Goal: Entertainment & Leisure: Browse casually

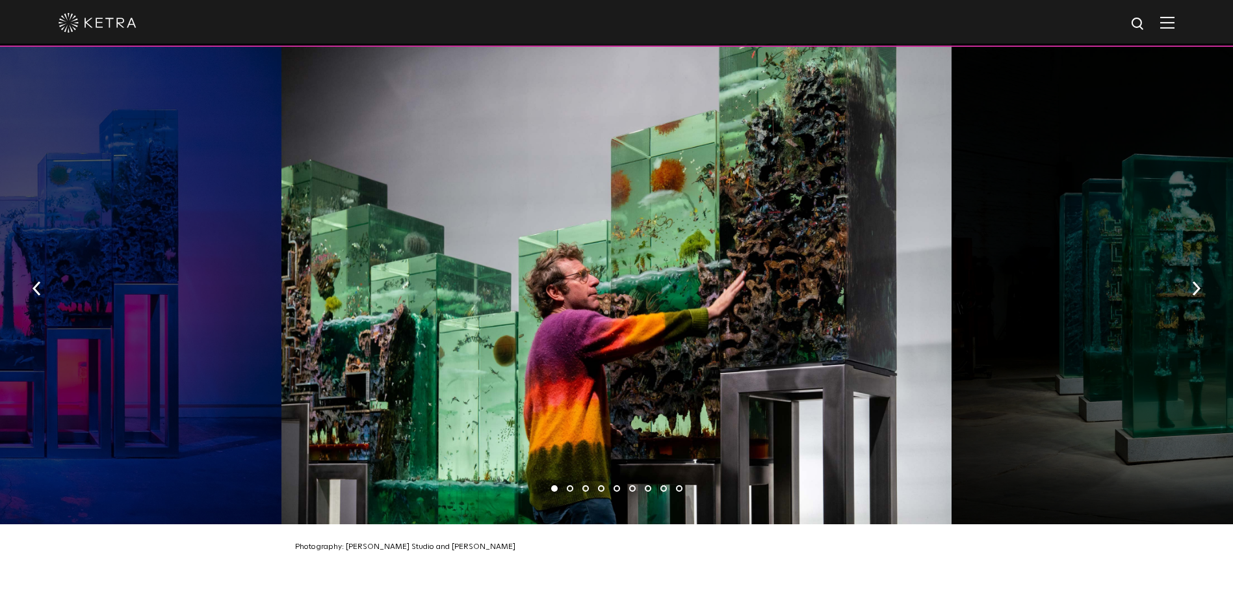
scroll to position [1950, 0]
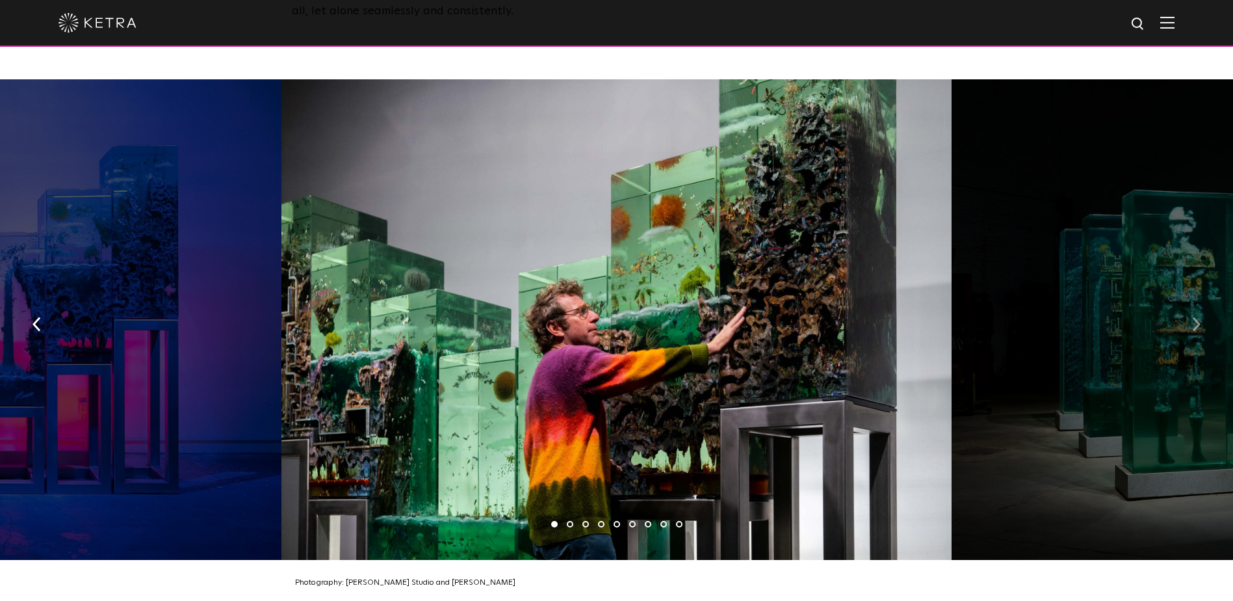
click at [1201, 300] on button "button" at bounding box center [1197, 322] width 28 height 45
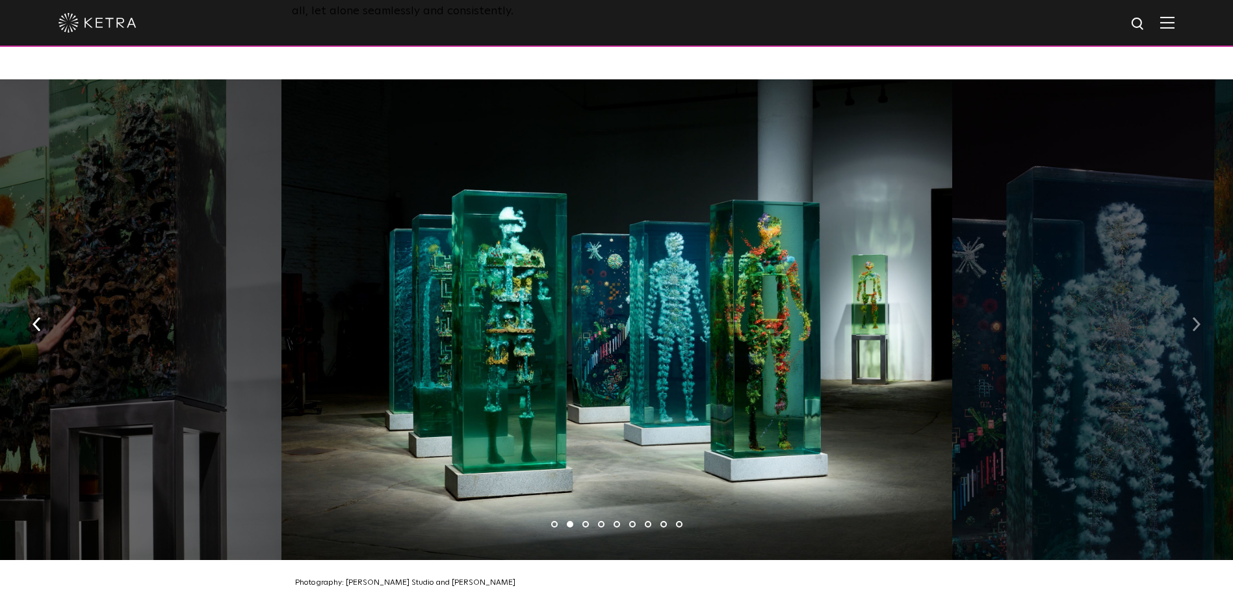
click at [1195, 300] on button "button" at bounding box center [1197, 322] width 28 height 45
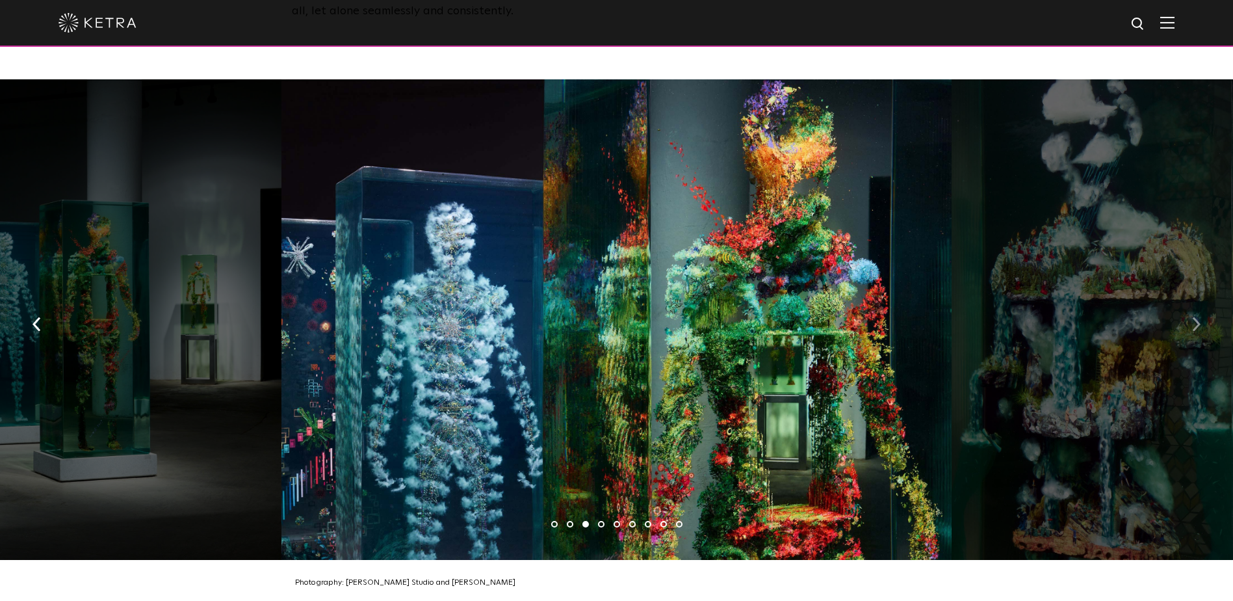
click at [1199, 317] on img "button" at bounding box center [1196, 324] width 8 height 14
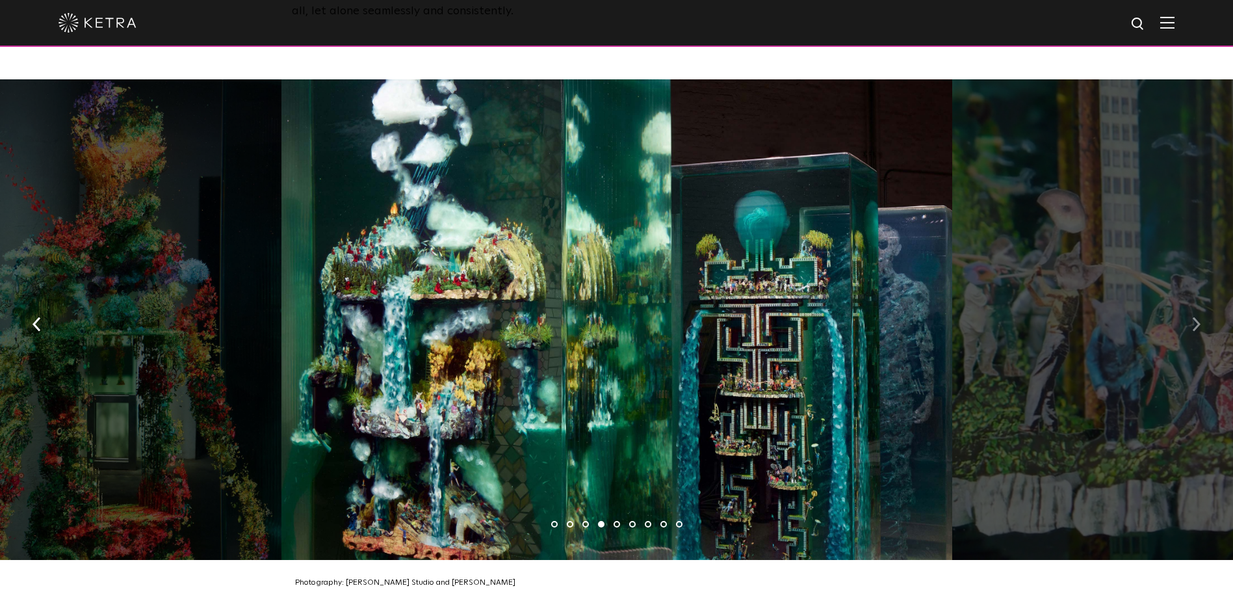
click at [1196, 317] on img "button" at bounding box center [1196, 324] width 8 height 14
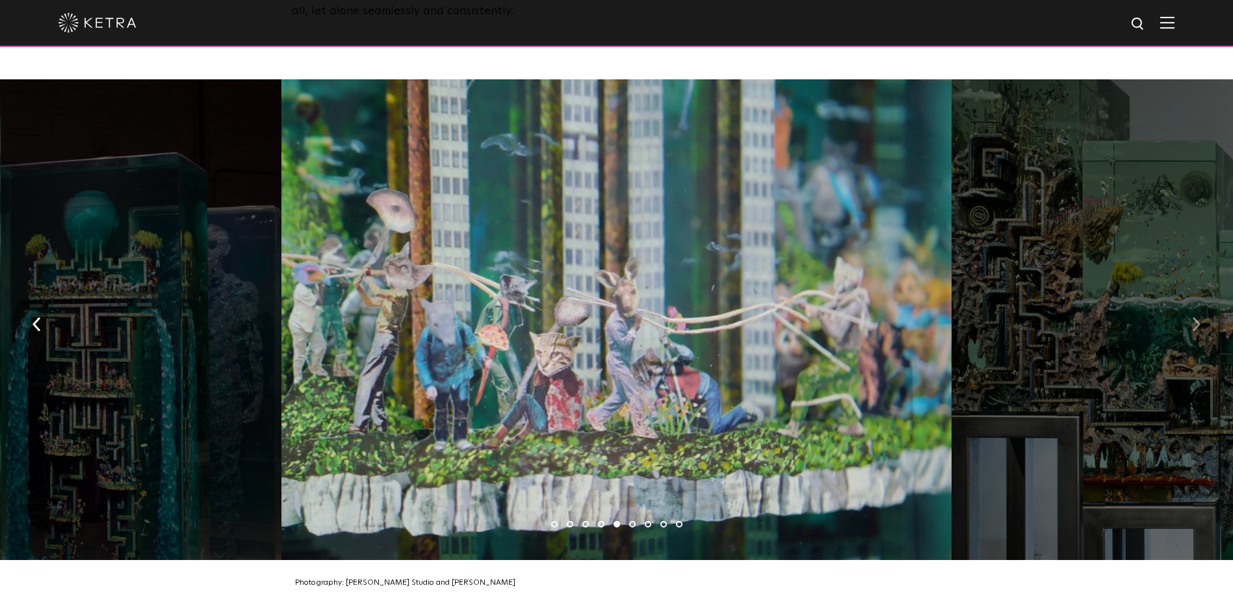
click at [1203, 300] on button "button" at bounding box center [1197, 322] width 28 height 45
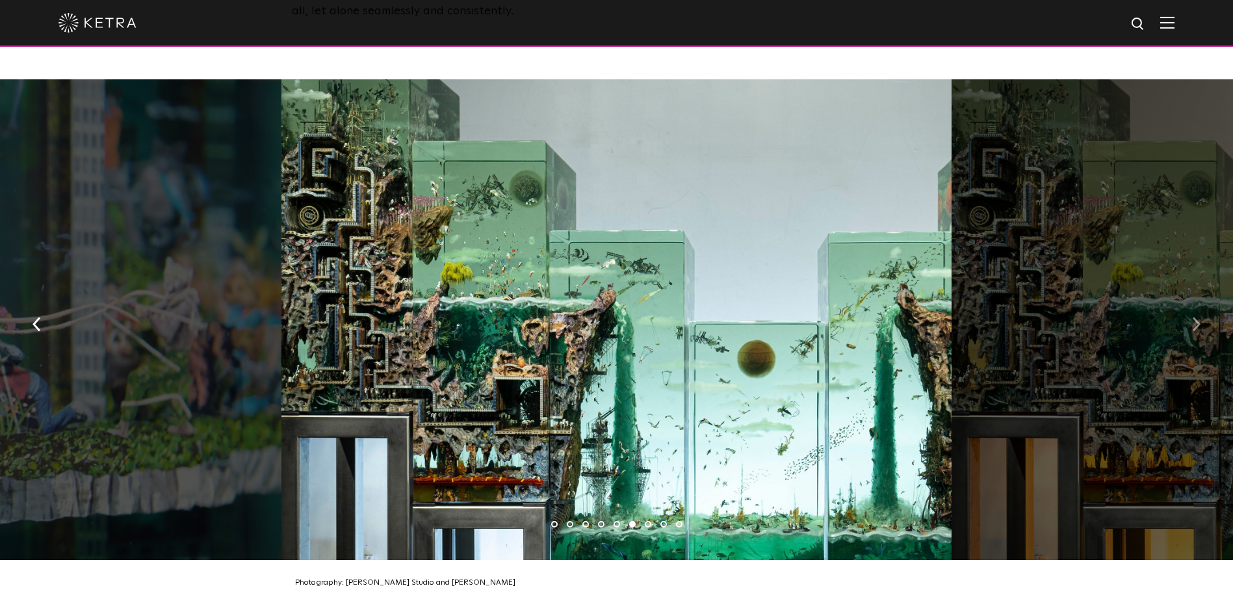
click at [1203, 300] on button "button" at bounding box center [1197, 322] width 28 height 45
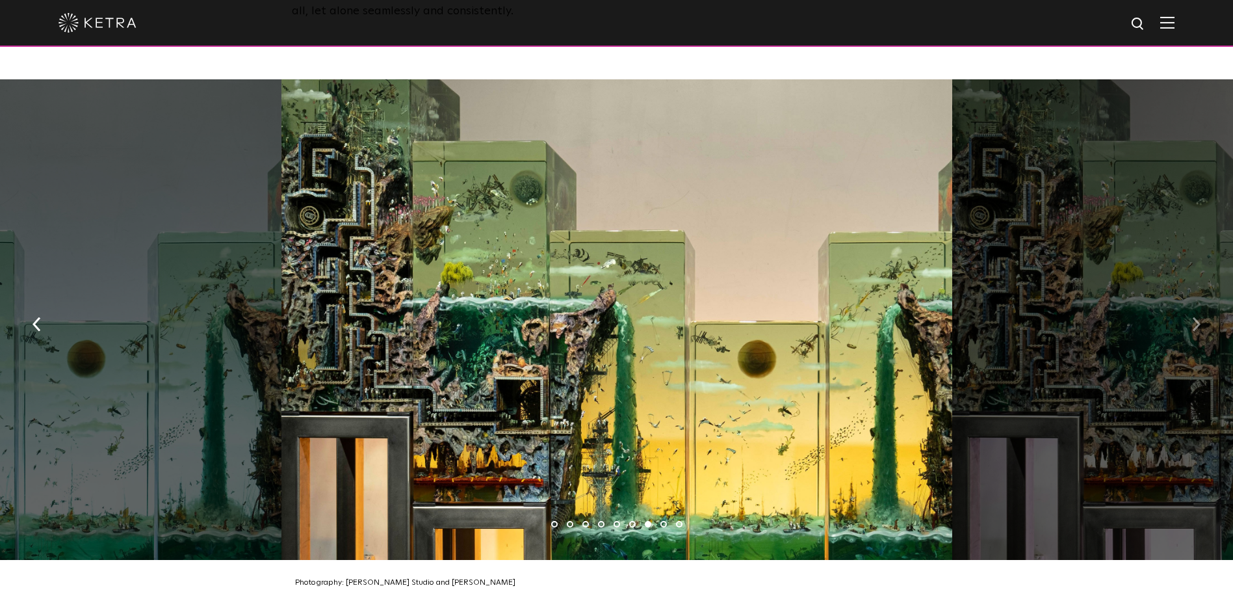
click at [1203, 300] on button "button" at bounding box center [1197, 322] width 28 height 45
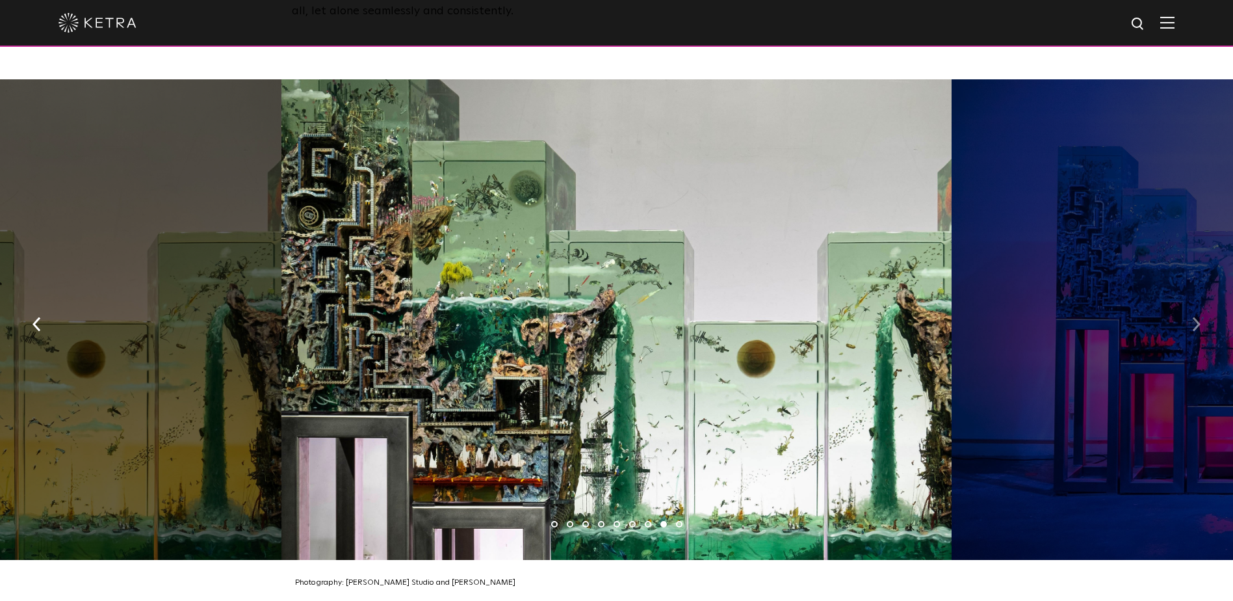
click at [1203, 300] on button "button" at bounding box center [1197, 322] width 28 height 45
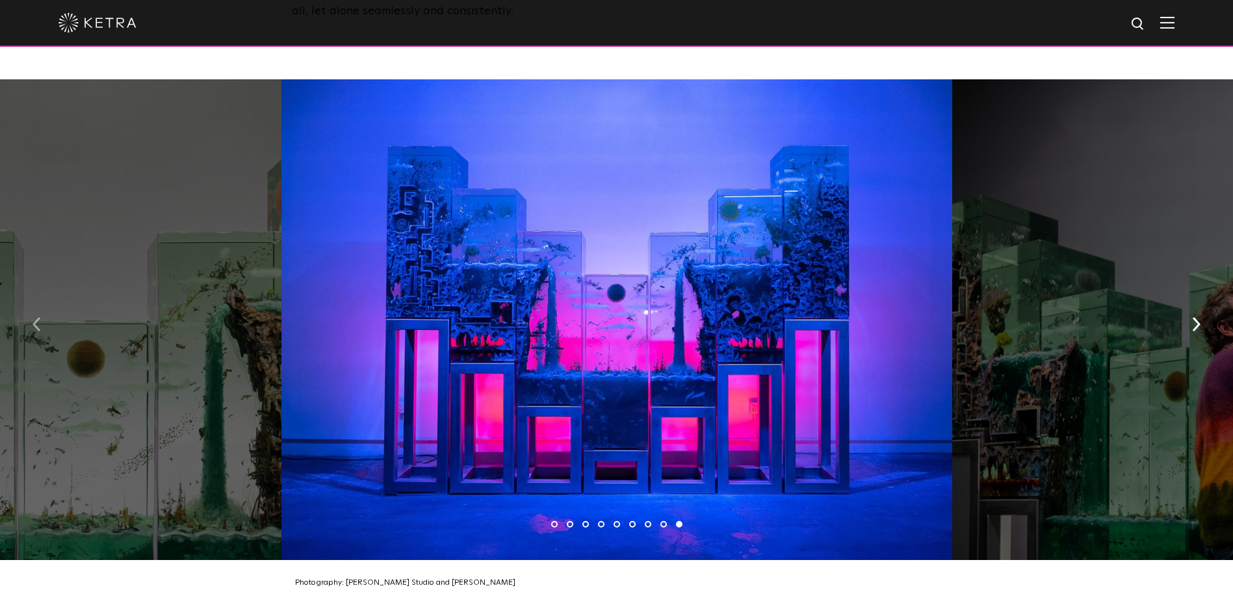
click at [40, 317] on img "button" at bounding box center [37, 324] width 8 height 14
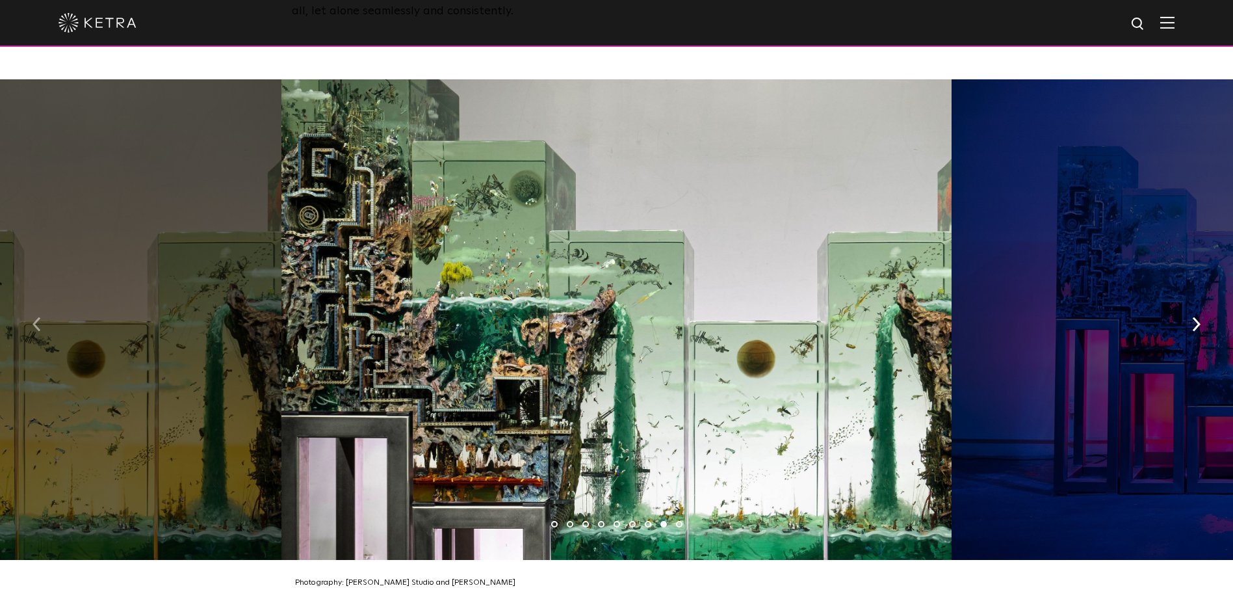
click at [40, 317] on img "button" at bounding box center [37, 324] width 8 height 14
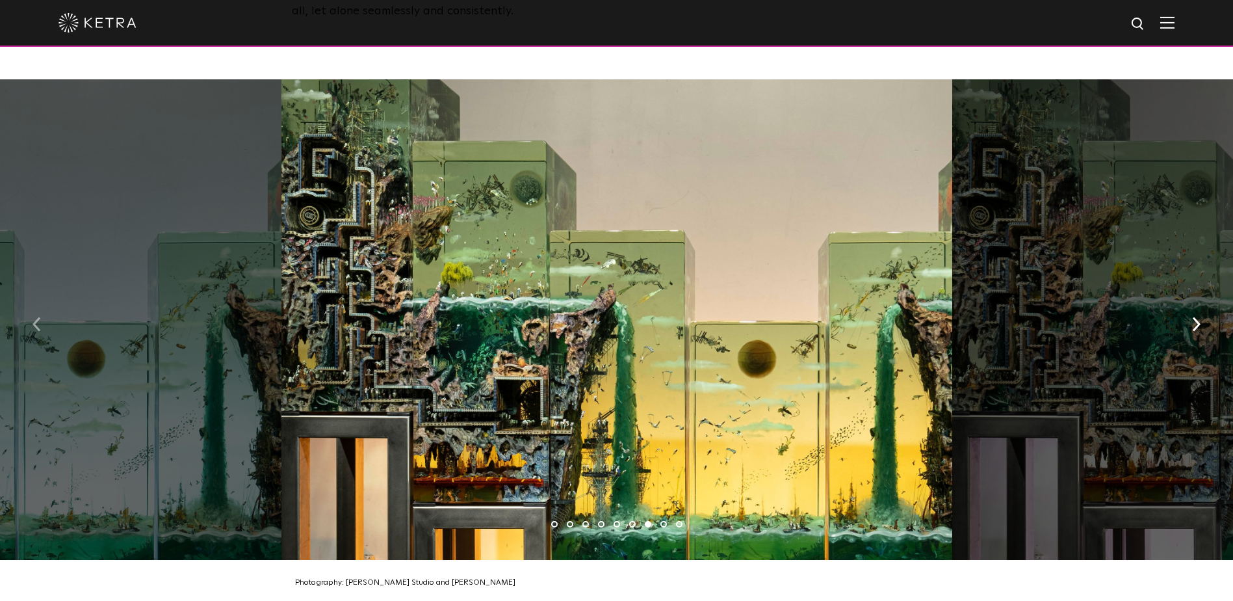
click at [40, 317] on img "button" at bounding box center [37, 324] width 8 height 14
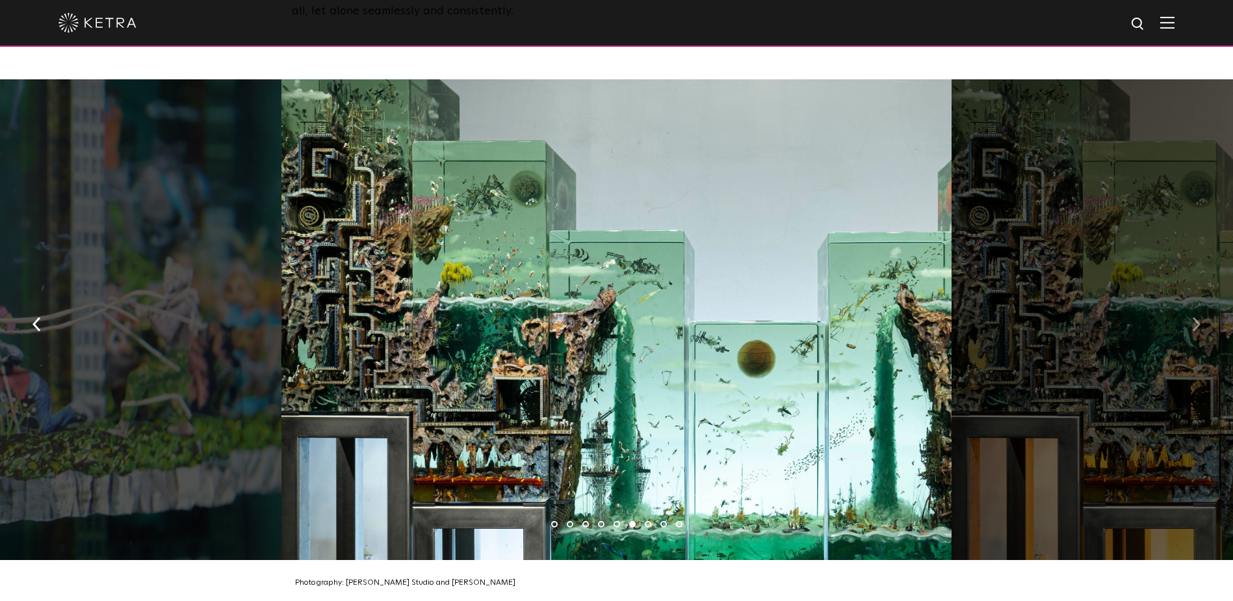
click at [1199, 317] on img "button" at bounding box center [1196, 324] width 8 height 14
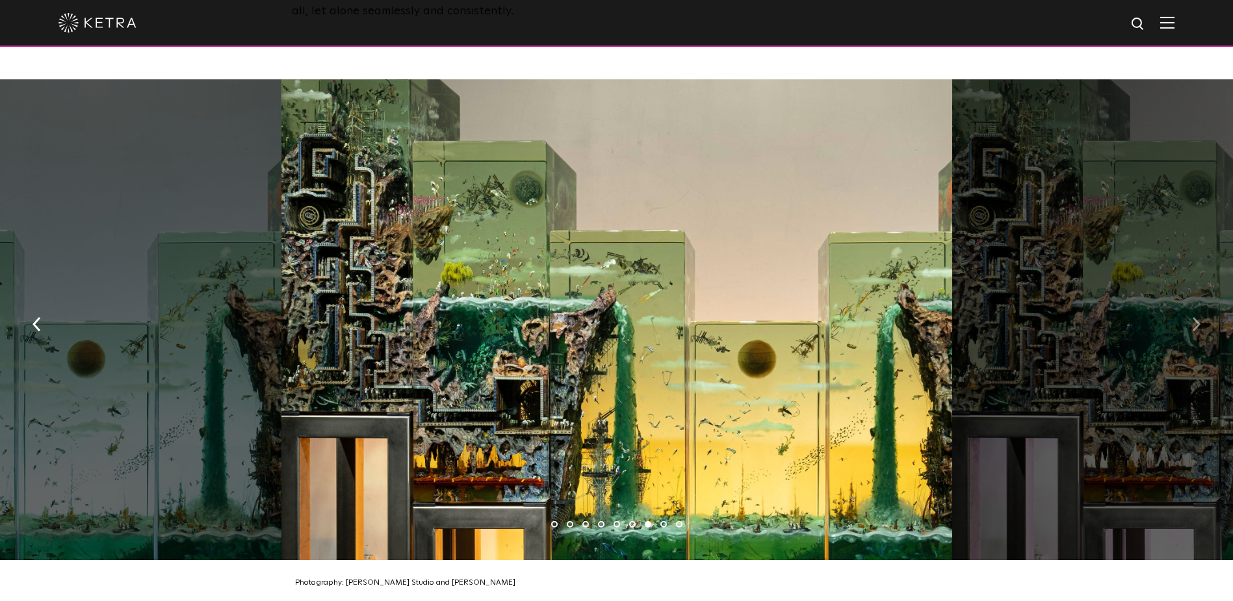
click at [1199, 317] on img "button" at bounding box center [1196, 324] width 8 height 14
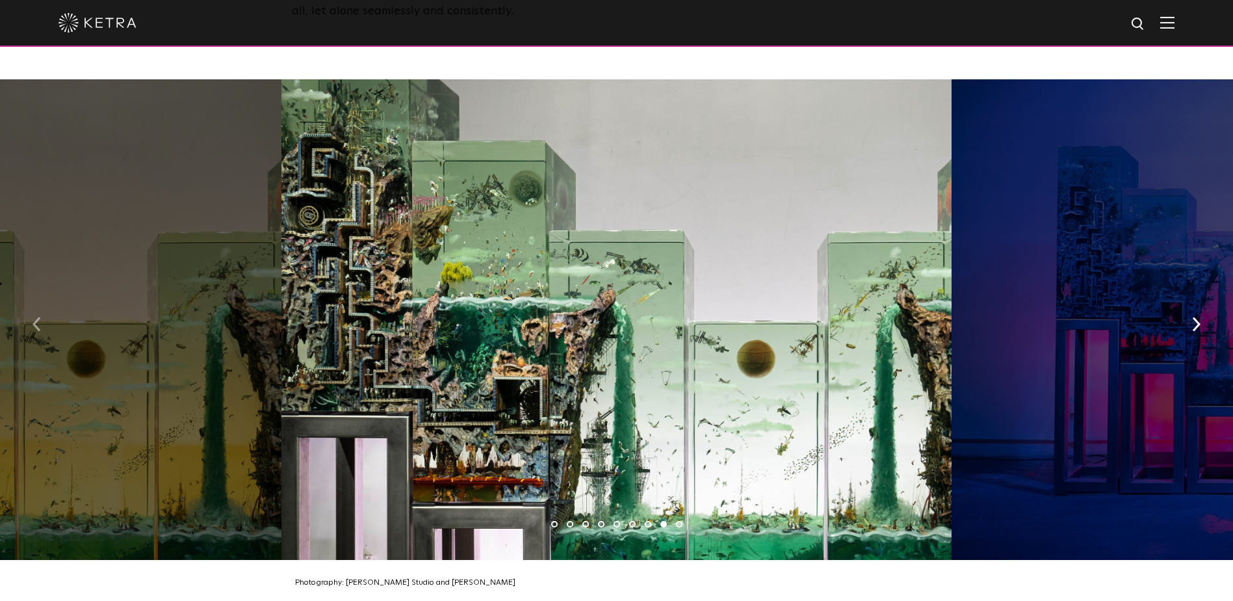
click at [37, 317] on img "button" at bounding box center [37, 324] width 8 height 14
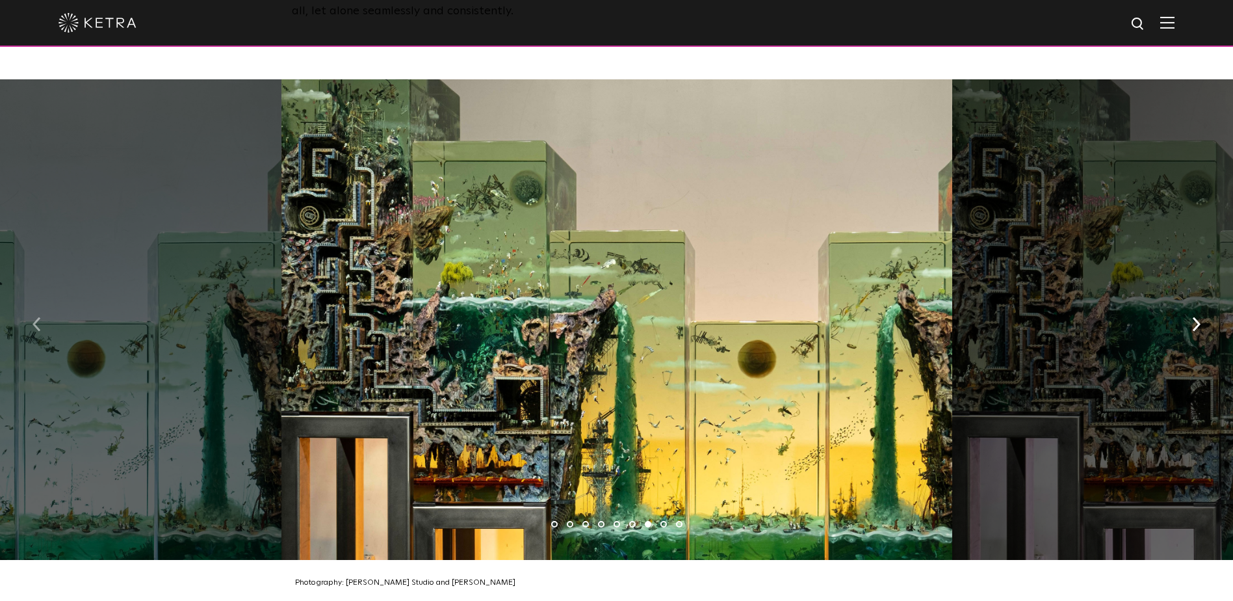
click at [37, 317] on img "button" at bounding box center [37, 324] width 8 height 14
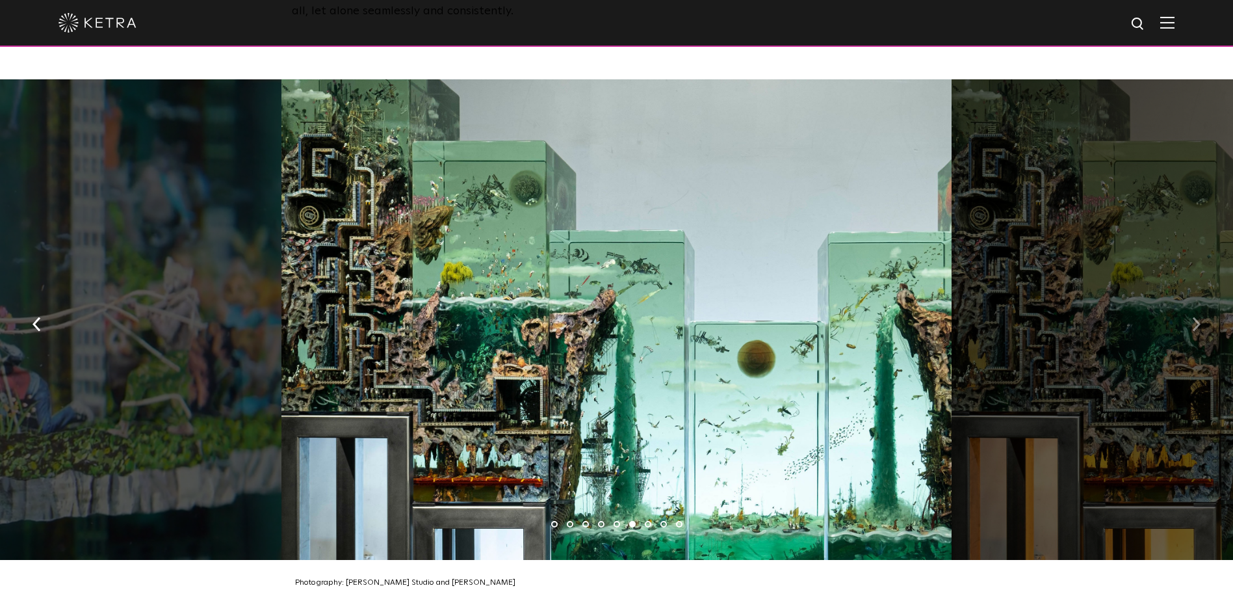
click at [1201, 300] on button "button" at bounding box center [1197, 322] width 28 height 45
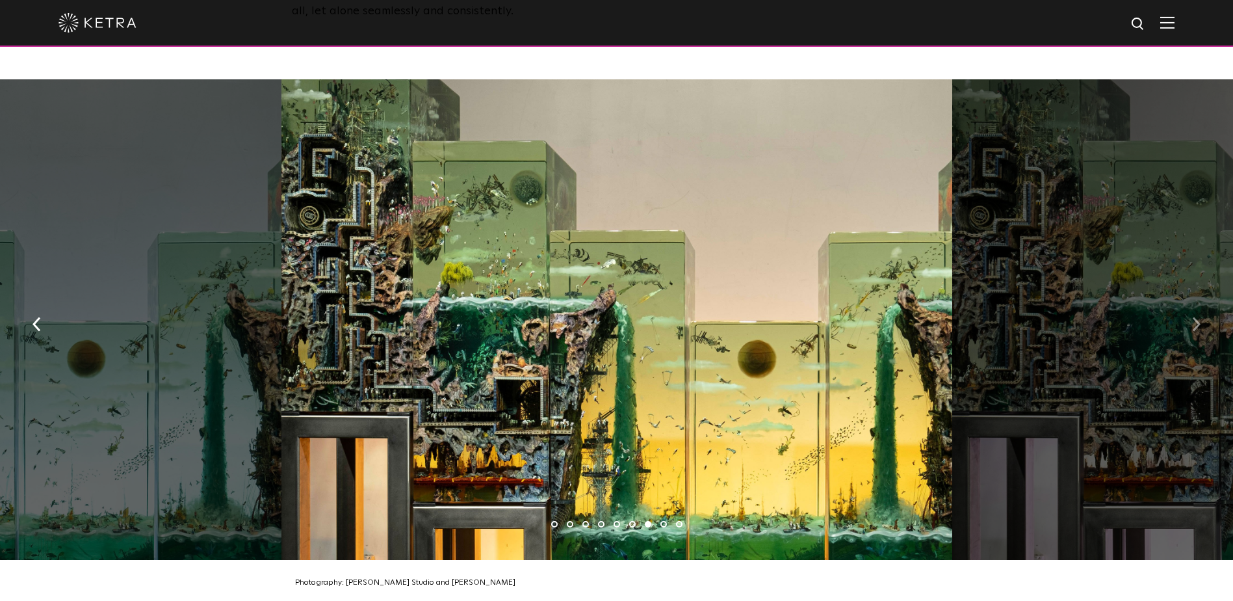
click at [1201, 300] on button "button" at bounding box center [1197, 322] width 28 height 45
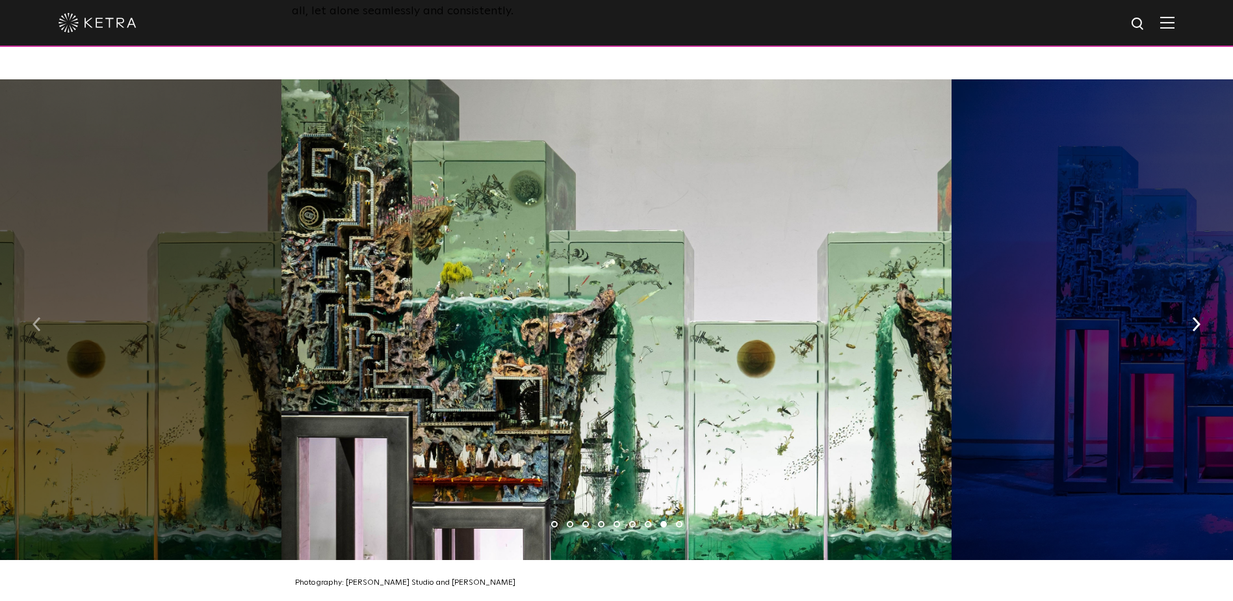
click at [36, 317] on img "button" at bounding box center [37, 324] width 8 height 14
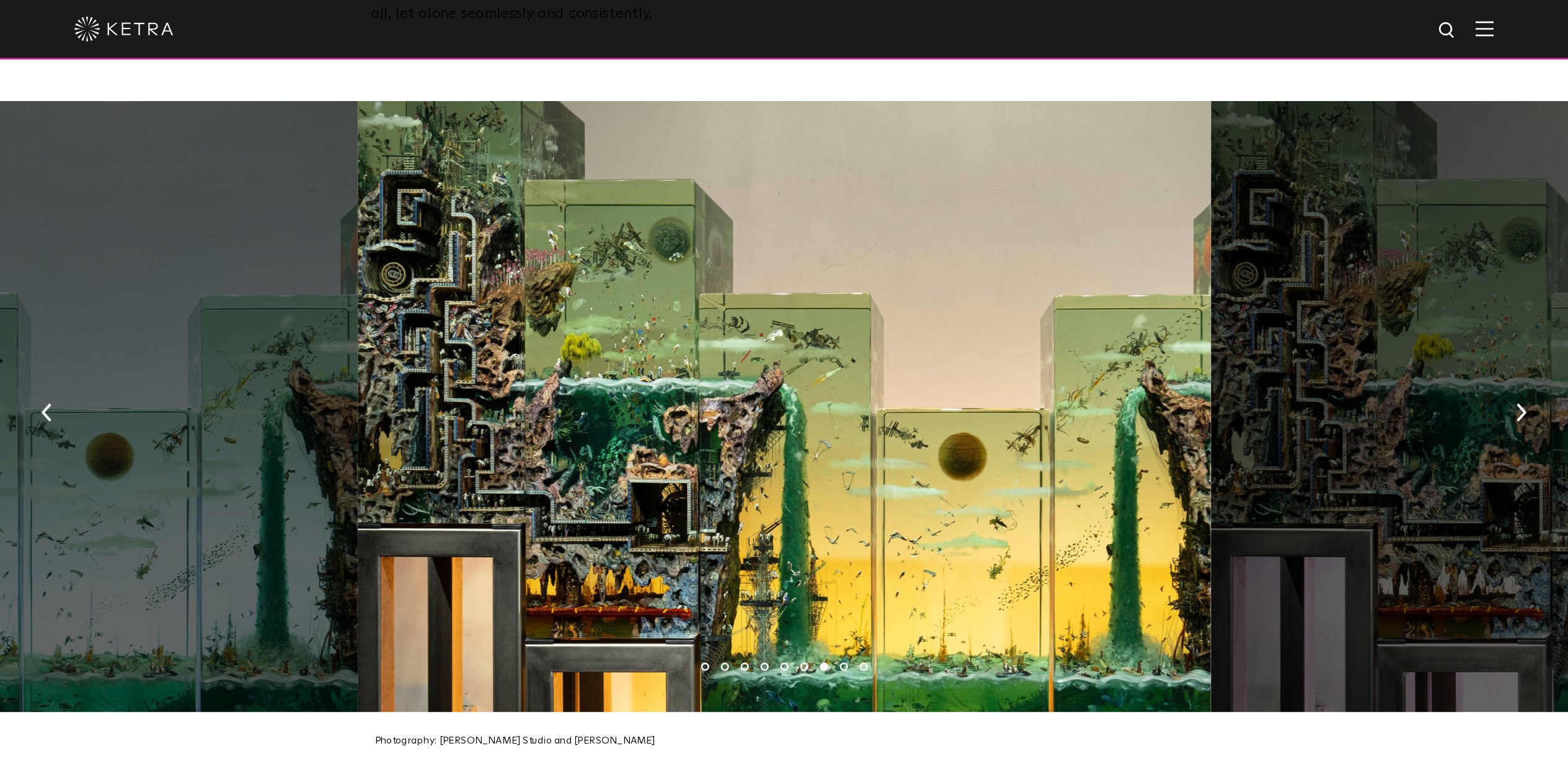
scroll to position [1922, 0]
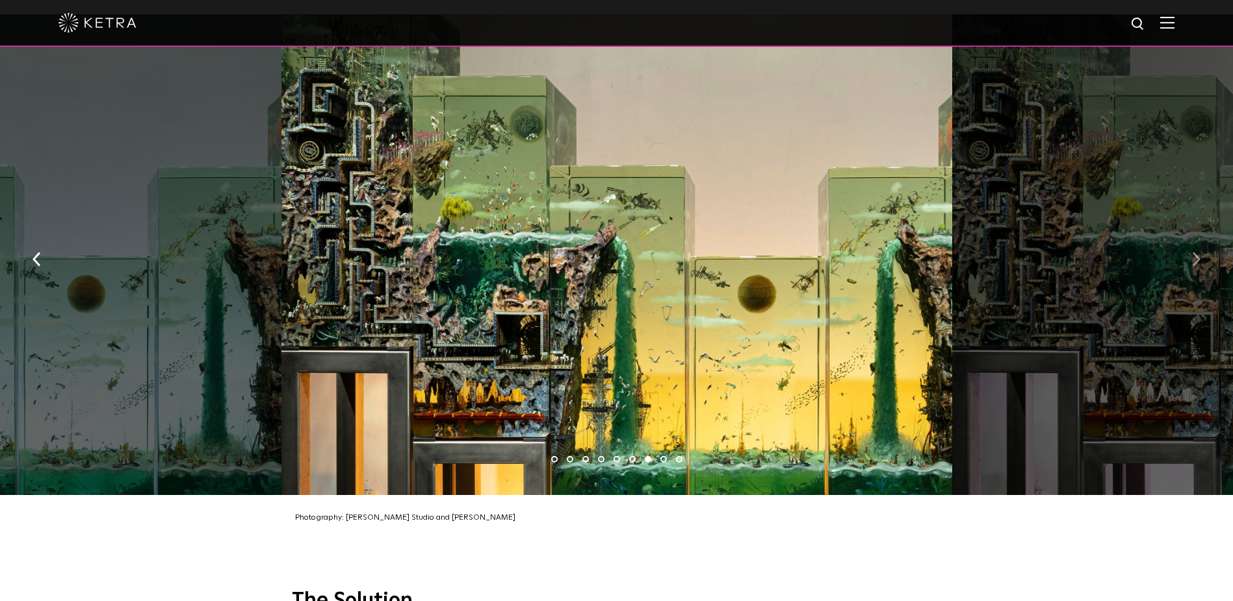
click at [1193, 252] on img "button" at bounding box center [1196, 259] width 8 height 14
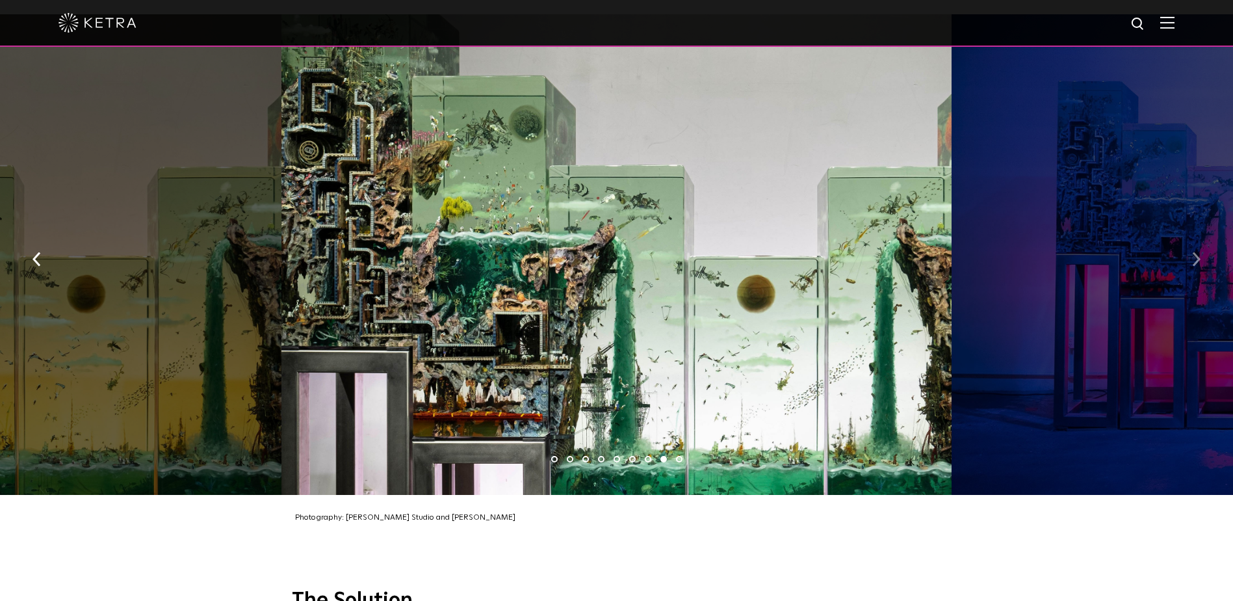
click at [1193, 252] on img "button" at bounding box center [1196, 259] width 8 height 14
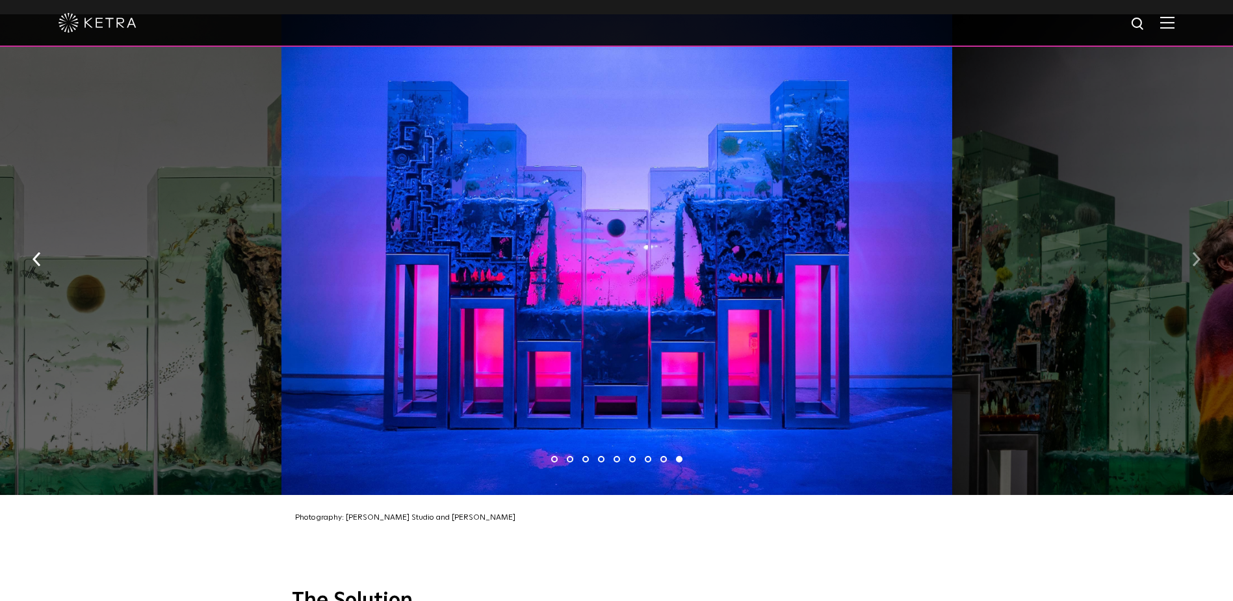
click at [1193, 252] on img "button" at bounding box center [1196, 259] width 8 height 14
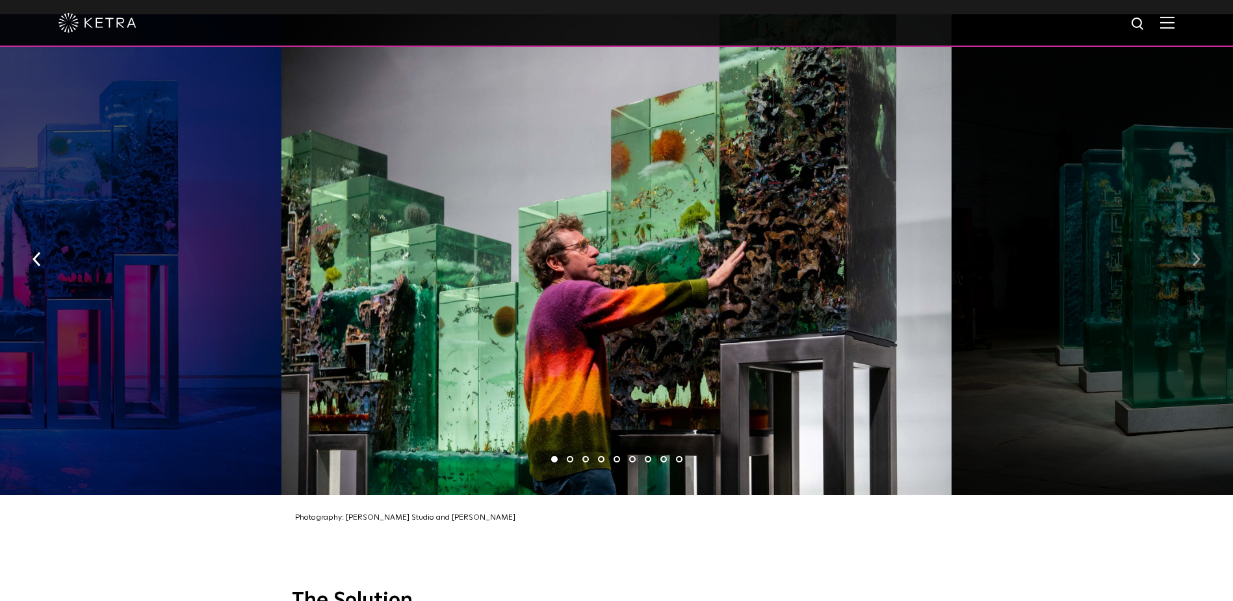
click at [1193, 252] on img "button" at bounding box center [1196, 259] width 8 height 14
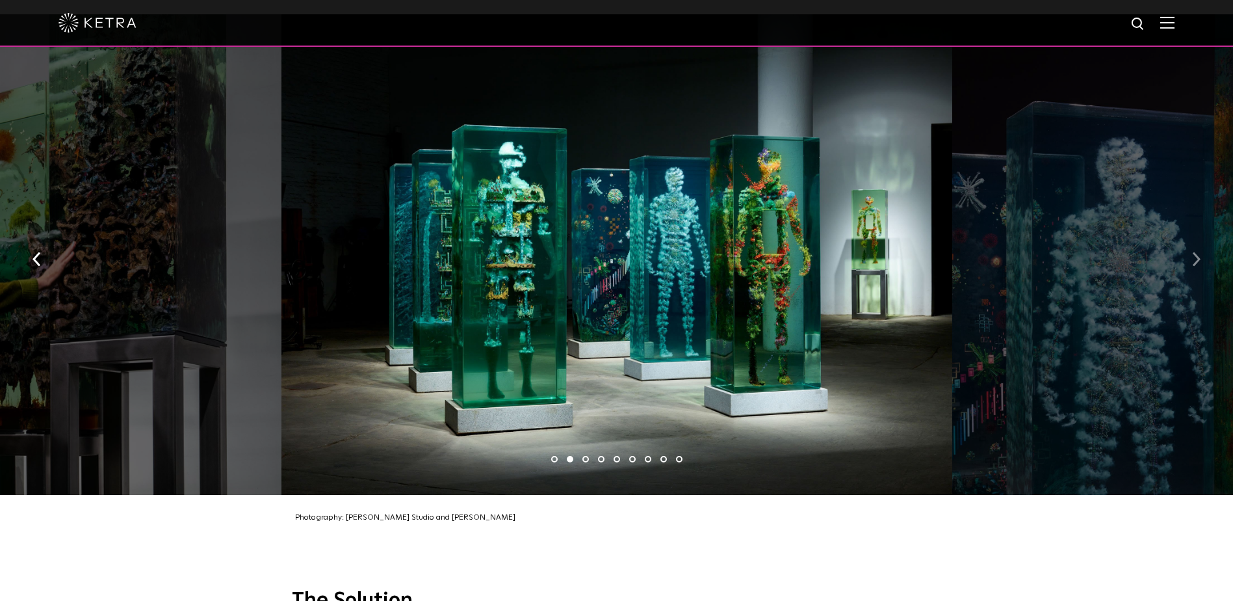
click at [1193, 252] on img "button" at bounding box center [1196, 259] width 8 height 14
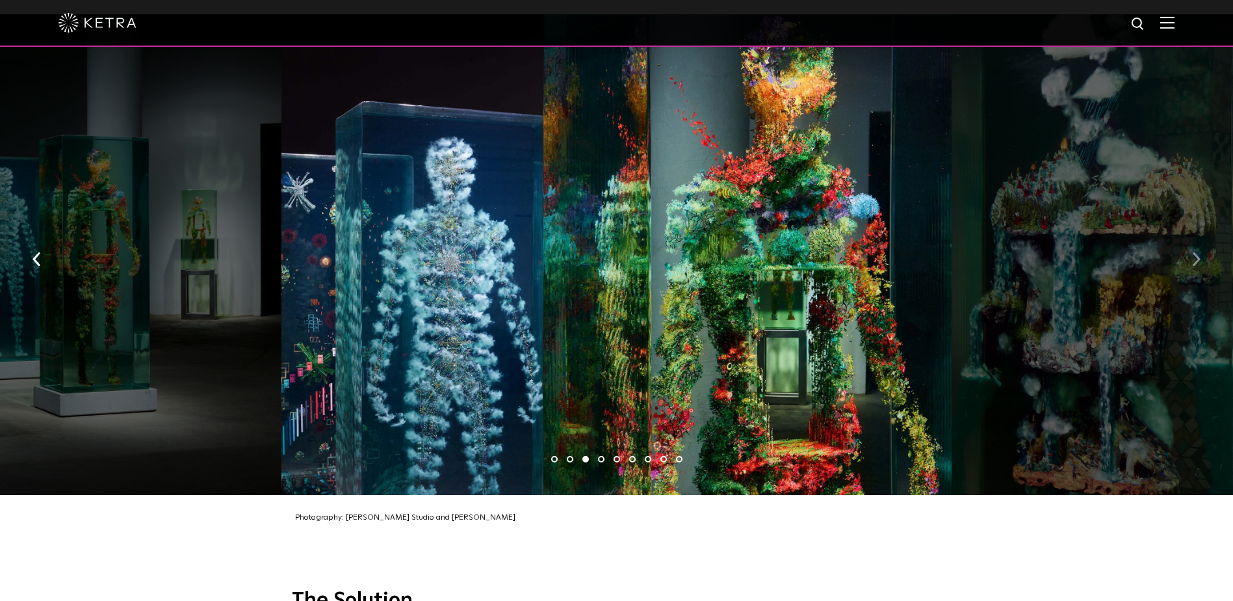
click at [1193, 252] on img "button" at bounding box center [1196, 259] width 8 height 14
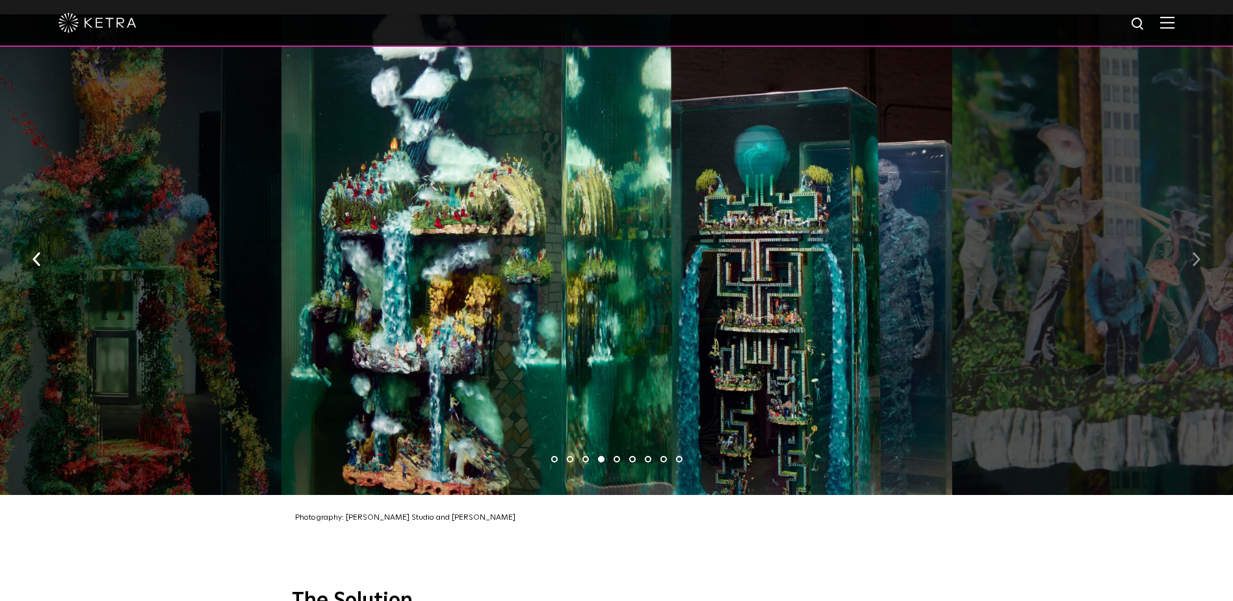
click at [1193, 252] on img "button" at bounding box center [1196, 259] width 8 height 14
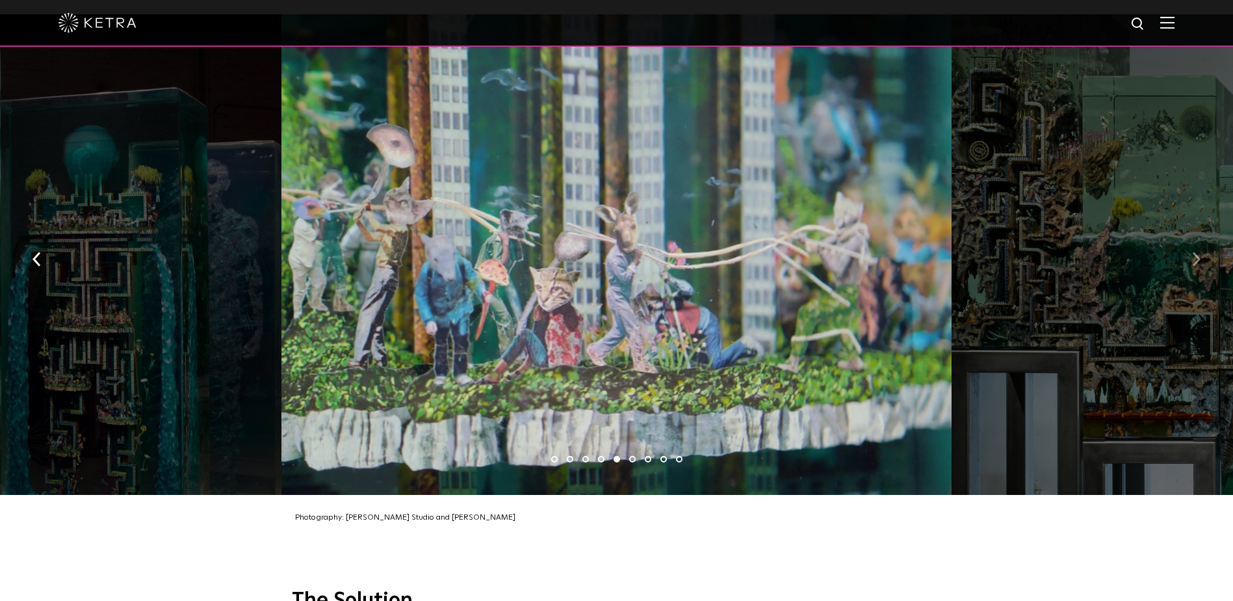
click at [1193, 252] on img "button" at bounding box center [1196, 259] width 8 height 14
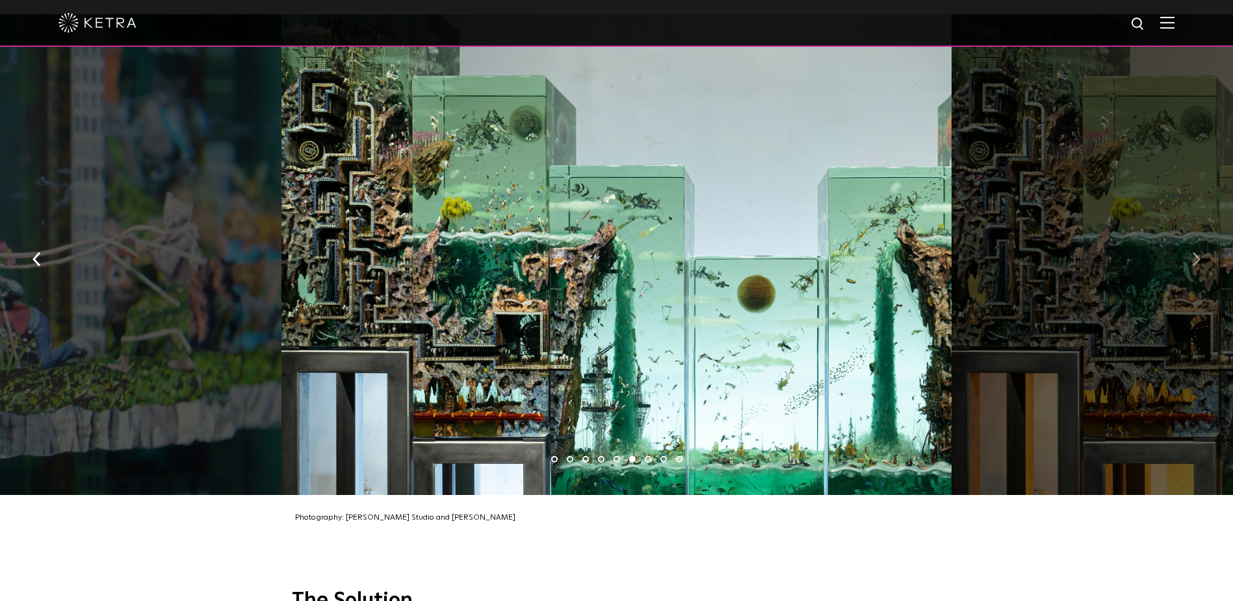
click at [1193, 252] on img "button" at bounding box center [1196, 259] width 8 height 14
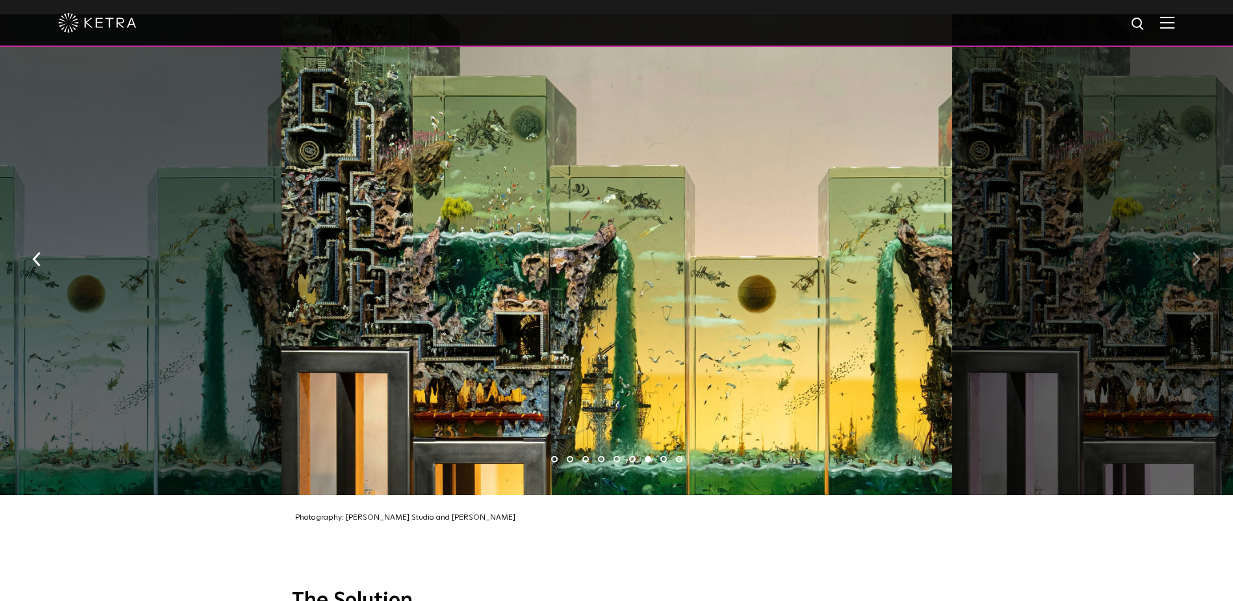
click at [1193, 252] on img "button" at bounding box center [1196, 259] width 8 height 14
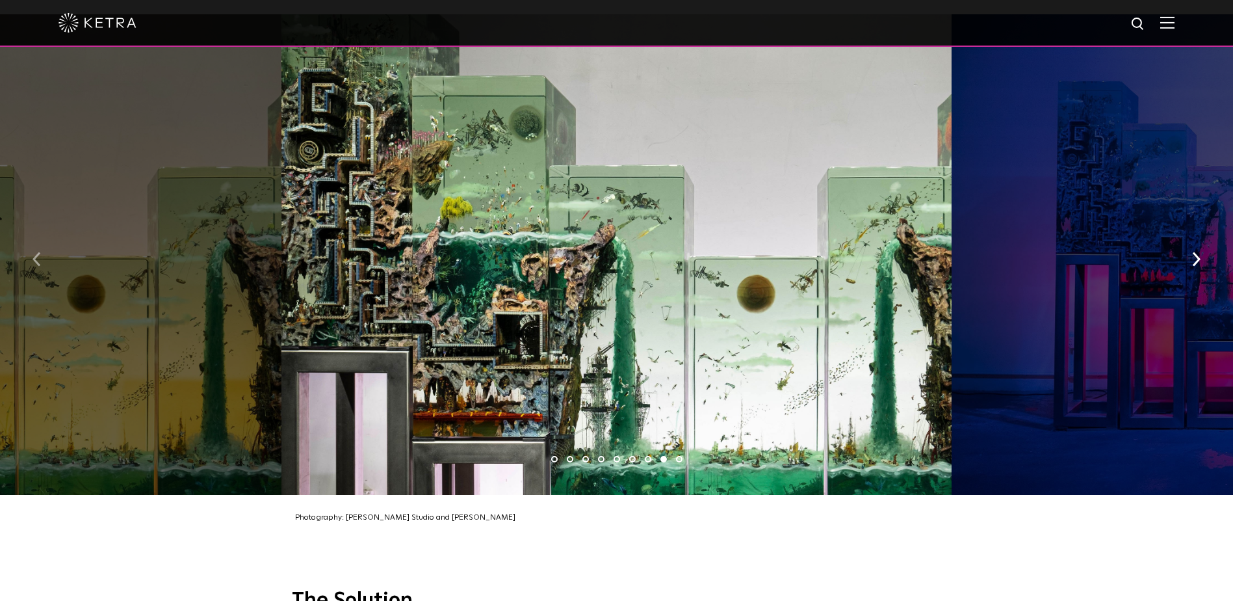
click at [35, 252] on img "button" at bounding box center [37, 259] width 8 height 14
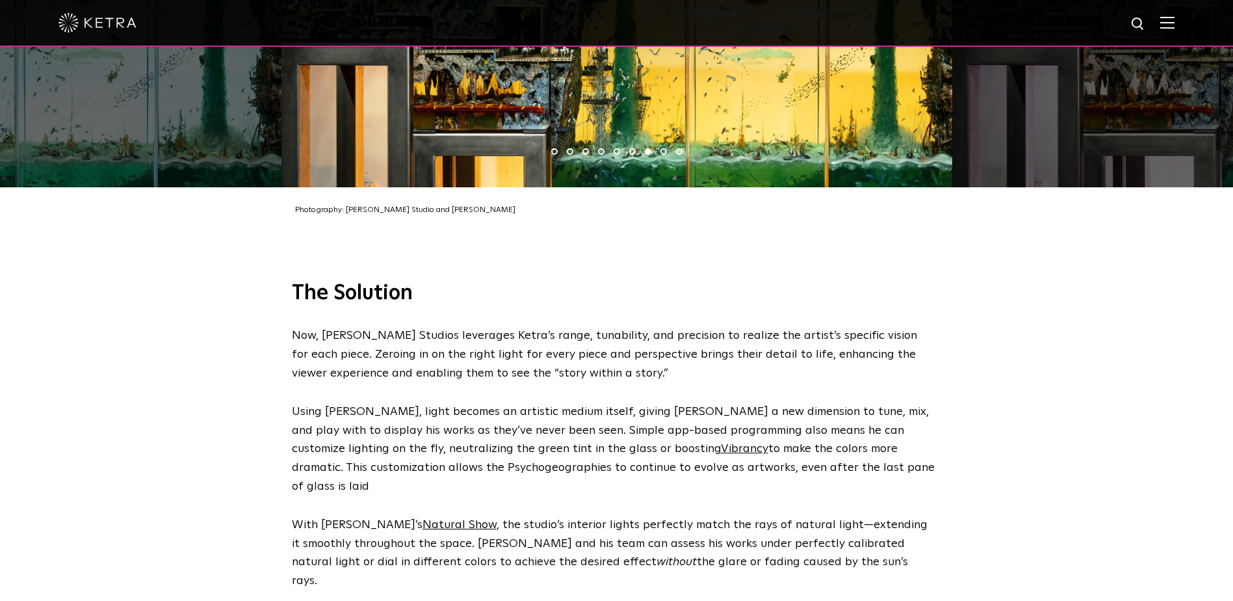
scroll to position [1998, 0]
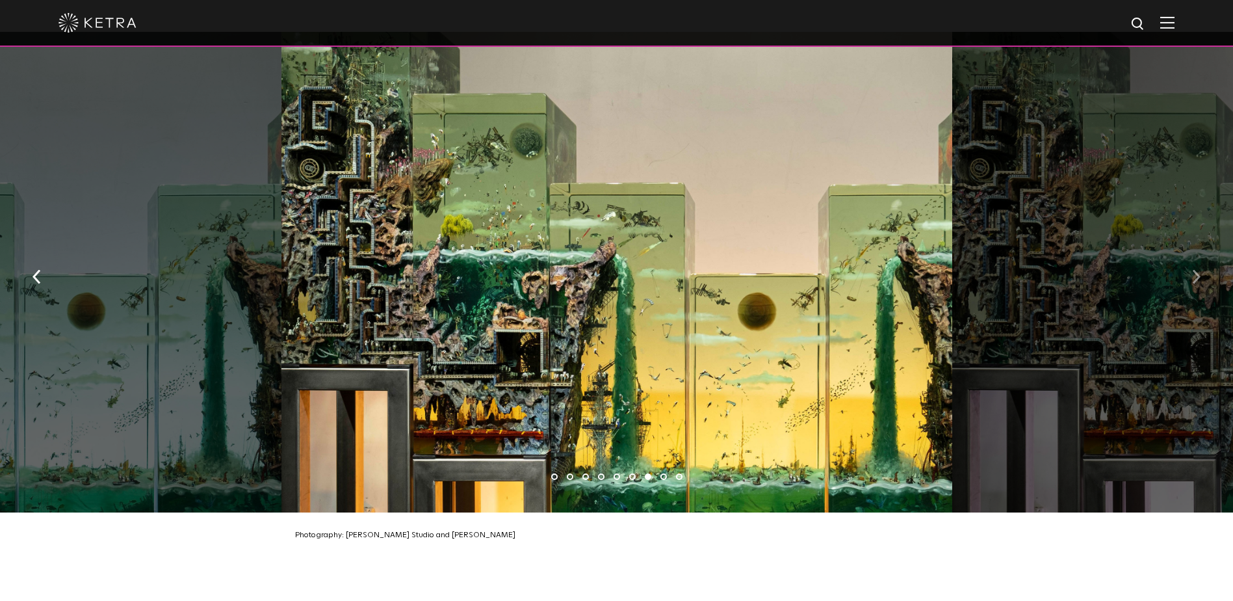
click at [1191, 253] on button "button" at bounding box center [1197, 275] width 28 height 45
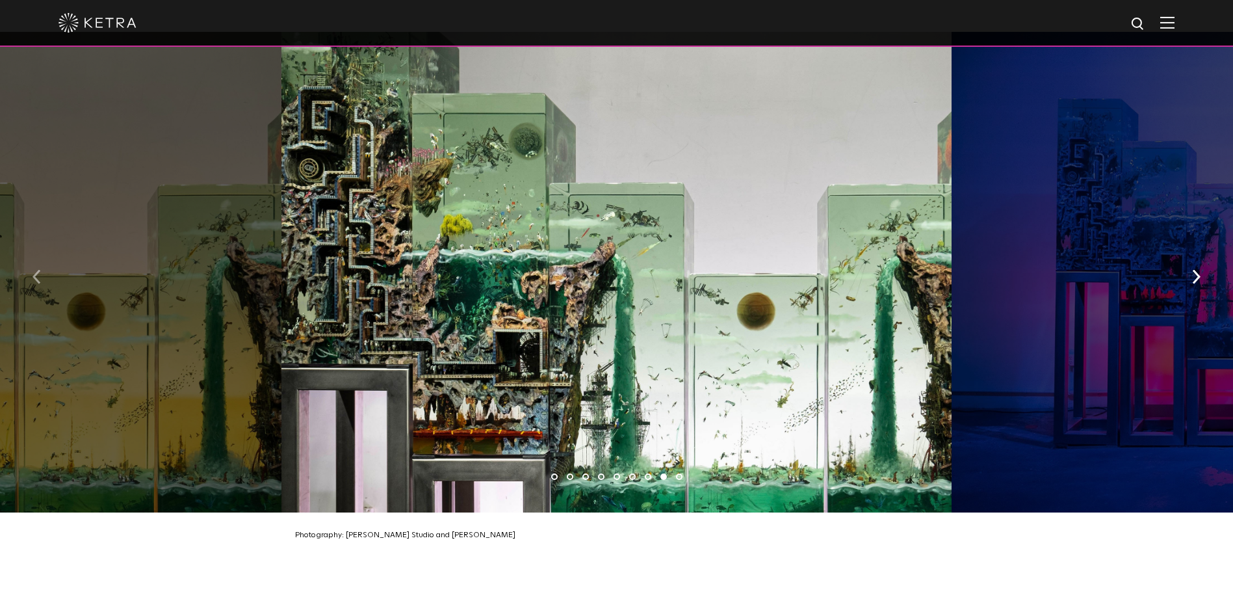
click at [31, 253] on button "button" at bounding box center [37, 275] width 28 height 45
